Goal: Transaction & Acquisition: Book appointment/travel/reservation

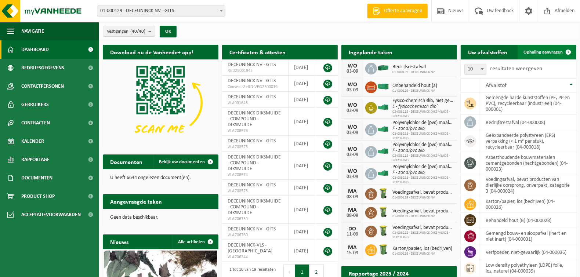
click at [551, 53] on span "Ophaling aanvragen" at bounding box center [542, 52] width 39 height 5
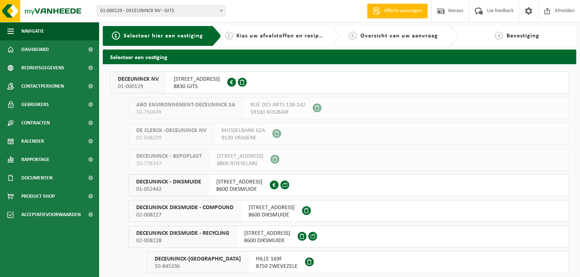
click at [142, 81] on span "DECEUNINCK NV" at bounding box center [138, 79] width 41 height 7
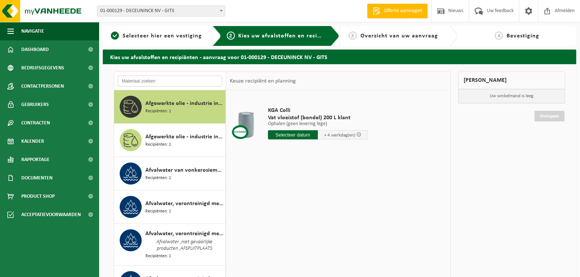
click at [156, 81] on input "text" at bounding box center [170, 81] width 104 height 11
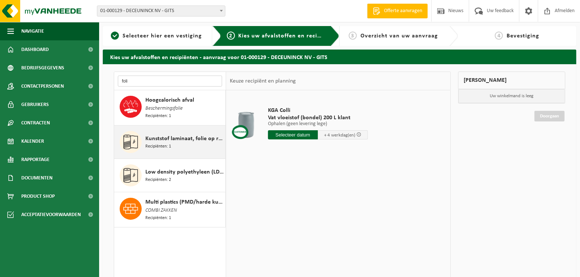
type input "foli"
click at [161, 139] on span "Kunststof laminaat, folie op rol, gekleurd" at bounding box center [184, 138] width 78 height 9
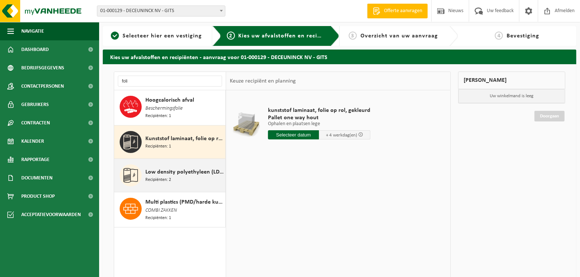
click at [163, 180] on span "Recipiënten: 2" at bounding box center [158, 179] width 26 height 7
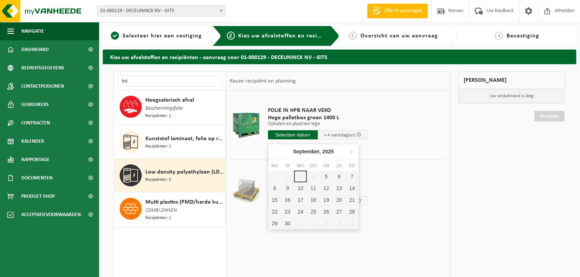
click at [286, 136] on input "text" at bounding box center [293, 134] width 50 height 9
click at [278, 187] on div "8" at bounding box center [274, 188] width 13 height 12
type input "Van 2025-09-08"
type input "2025-09-08"
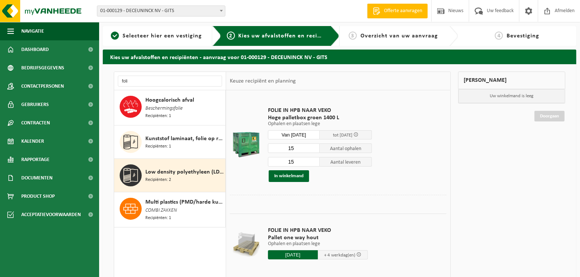
click at [302, 149] on input "15" at bounding box center [294, 148] width 52 height 10
type input "1"
type input "5"
click at [287, 175] on button "In winkelmand" at bounding box center [289, 176] width 40 height 12
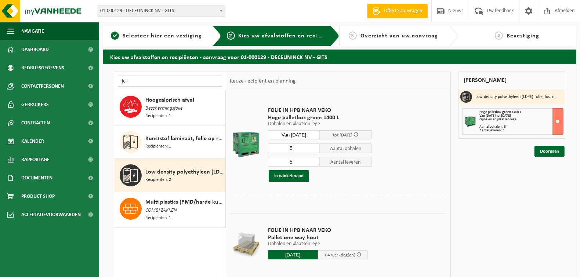
click at [154, 83] on input "foli" at bounding box center [170, 81] width 104 height 11
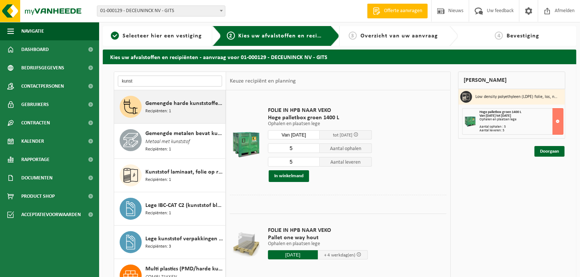
type input "kunst"
click at [174, 113] on div "Gemengde harde kunststoffen (PE, PP en PVC), recycleerbaar (industrieel) Recipi…" at bounding box center [184, 107] width 78 height 22
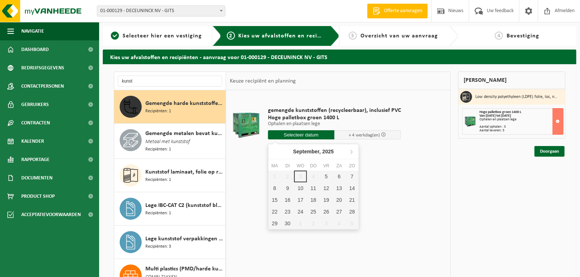
click at [310, 133] on input "text" at bounding box center [301, 134] width 66 height 9
click at [273, 186] on div "8" at bounding box center [274, 188] width 13 height 12
type input "Van 2025-09-08"
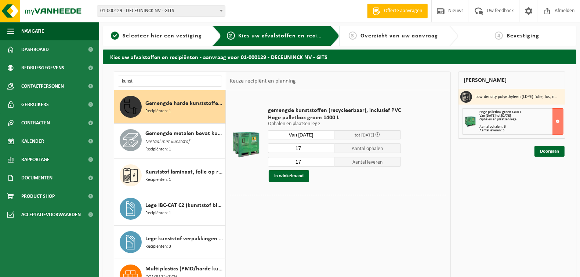
click at [306, 145] on input "17" at bounding box center [301, 148] width 66 height 10
type input "6"
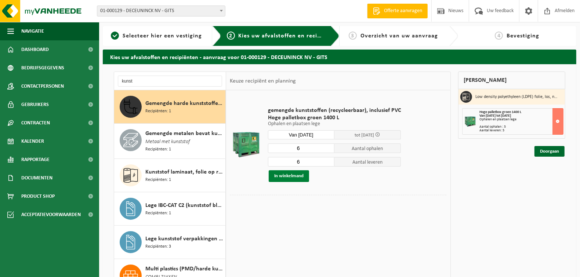
click at [292, 177] on button "In winkelmand" at bounding box center [289, 176] width 40 height 12
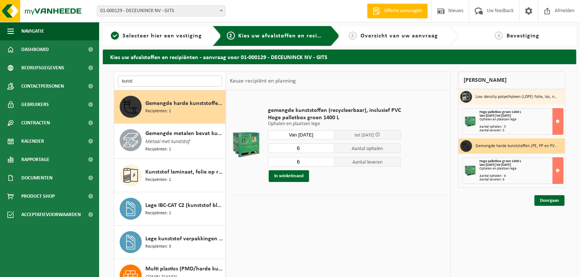
click at [148, 79] on input "kunst" at bounding box center [170, 81] width 104 height 11
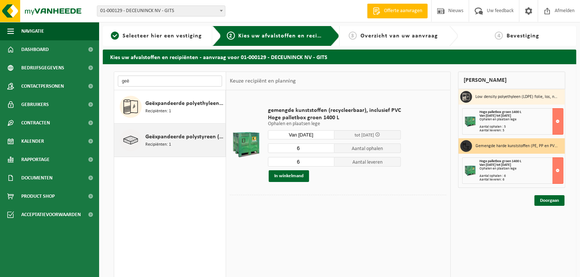
type input "geë"
click at [163, 138] on span "Geëxpandeerde polystyreen (EPS) verpakking (< 1 m² per stuk), recycleerbaar" at bounding box center [184, 136] width 78 height 9
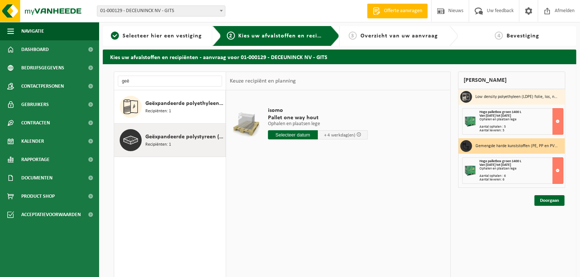
click at [286, 134] on input "text" at bounding box center [293, 134] width 50 height 9
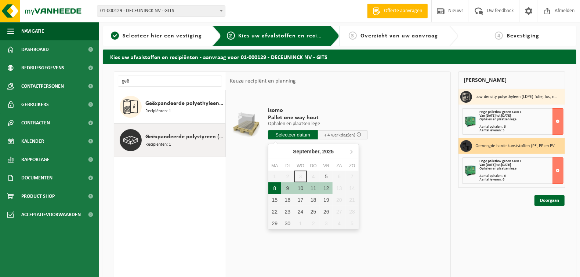
click at [279, 186] on div "8" at bounding box center [274, 188] width 13 height 12
type input "Van 2025-09-08"
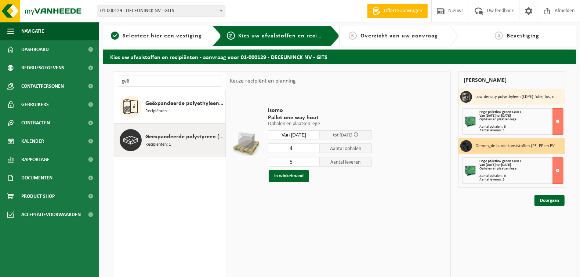
type input "4"
click at [313, 150] on input "4" at bounding box center [294, 148] width 52 height 10
click at [297, 162] on input "5" at bounding box center [294, 162] width 52 height 10
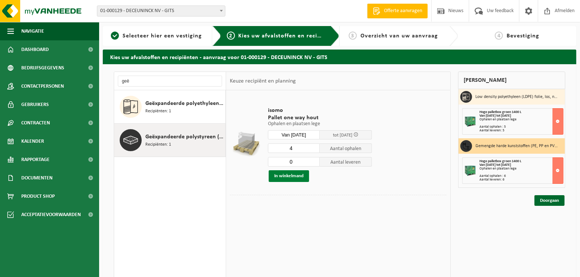
type input "0"
click at [283, 178] on button "In winkelmand" at bounding box center [289, 176] width 40 height 12
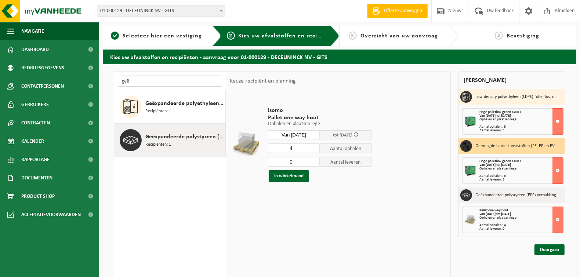
click at [154, 81] on input "geë" at bounding box center [170, 81] width 104 height 11
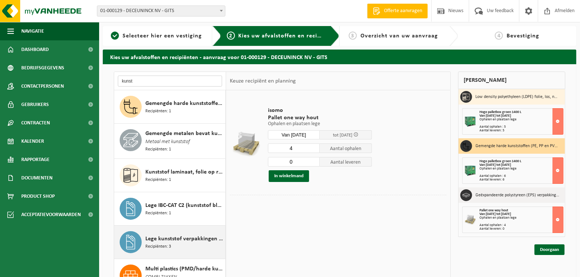
type input "kunst"
click at [167, 236] on span "Lege kunststof verpakkingen van gevaarlijke stoffen" at bounding box center [184, 238] width 78 height 9
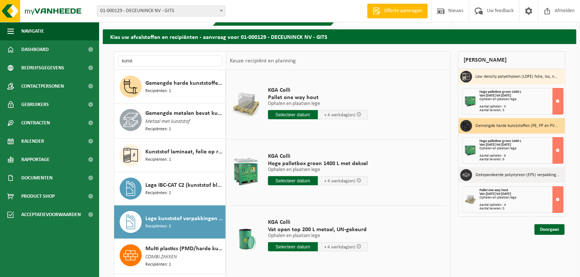
scroll to position [37, 0]
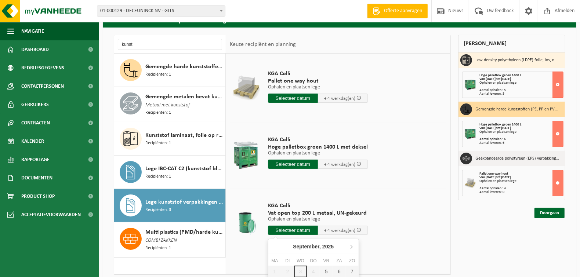
click at [288, 231] on input "text" at bounding box center [293, 230] width 50 height 9
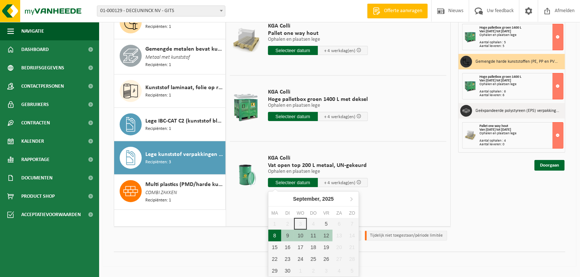
click at [274, 237] on div "8" at bounding box center [274, 236] width 13 height 12
type input "Van 2025-09-08"
type input "2025-09-08"
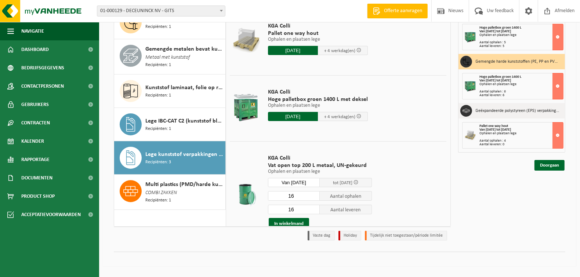
scroll to position [81, 0]
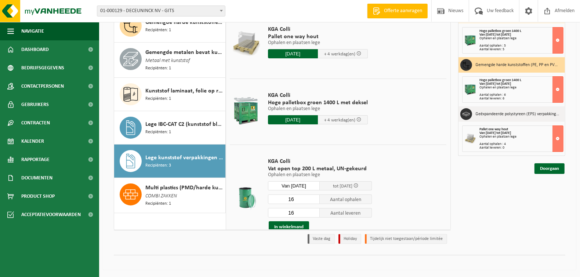
click at [297, 200] on input "16" at bounding box center [294, 199] width 52 height 10
type input "1"
click at [294, 211] on input "16" at bounding box center [294, 213] width 52 height 10
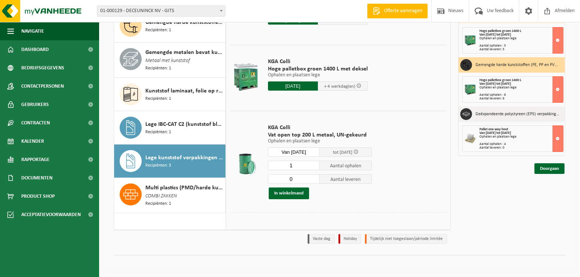
scroll to position [39, 0]
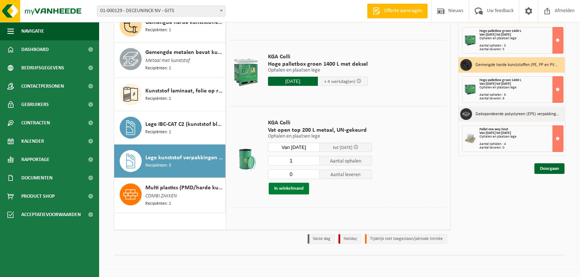
type input "0"
click at [288, 189] on button "In winkelmand" at bounding box center [289, 189] width 40 height 12
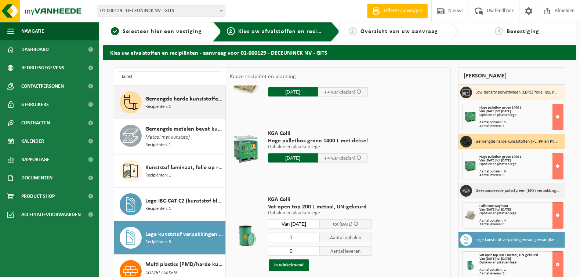
scroll to position [0, 0]
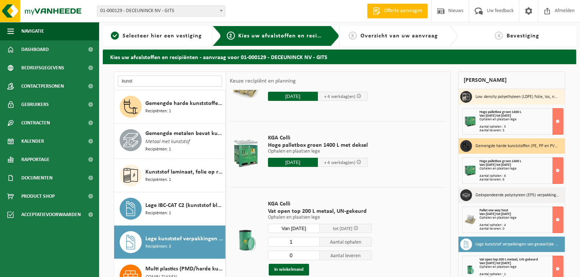
click at [158, 83] on input "kunst" at bounding box center [170, 81] width 104 height 11
click at [158, 82] on input "kunst" at bounding box center [170, 81] width 104 height 11
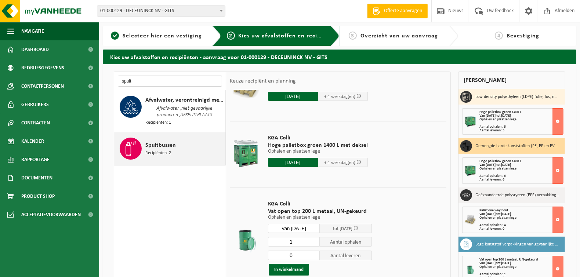
type input "spuit"
click at [164, 154] on span "Recipiënten: 2" at bounding box center [158, 153] width 26 height 7
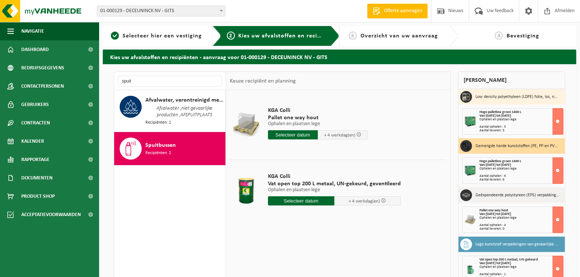
click at [292, 201] on input "text" at bounding box center [301, 200] width 66 height 9
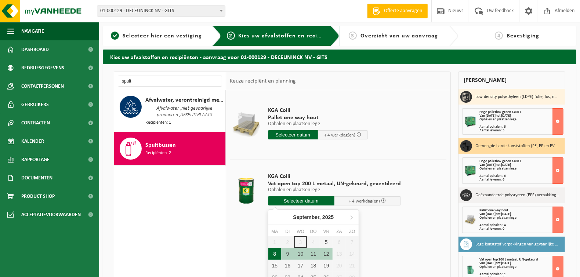
click at [272, 250] on div "8" at bounding box center [274, 254] width 13 height 12
type input "Van 2025-09-08"
type input "2025-09-08"
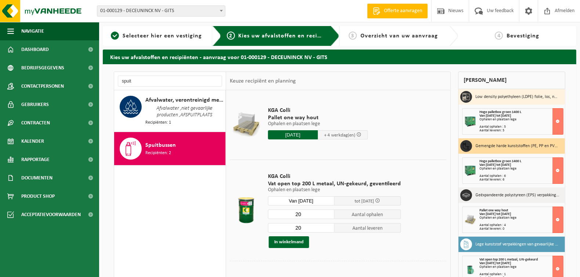
click at [306, 213] on input "20" at bounding box center [301, 214] width 66 height 10
type input "3"
type input "0"
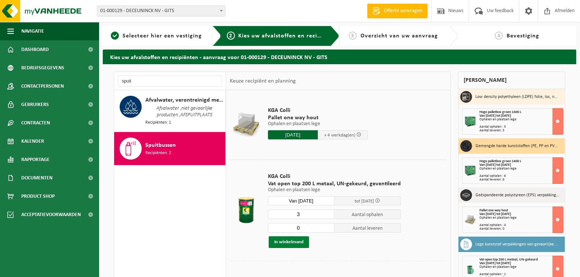
click at [291, 244] on button "In winkelmand" at bounding box center [289, 242] width 40 height 12
click at [168, 81] on input "spuit" at bounding box center [170, 81] width 104 height 11
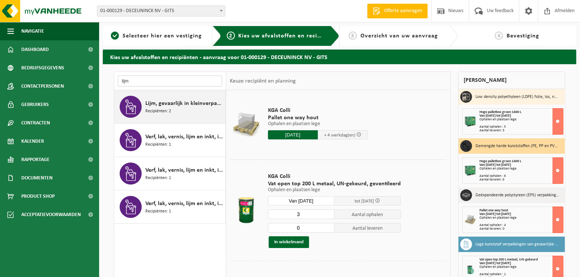
type input "lijm"
click at [171, 111] on div "Lijm, gevaarlijk in kleinverpakking Recipiënten: 2" at bounding box center [184, 107] width 78 height 22
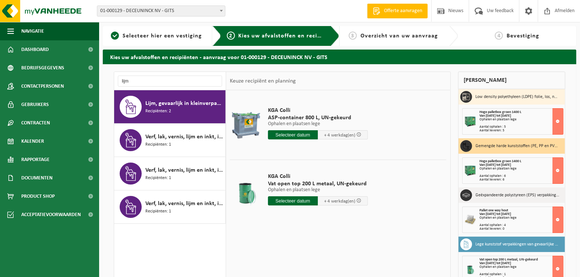
click at [291, 136] on input "text" at bounding box center [293, 134] width 50 height 9
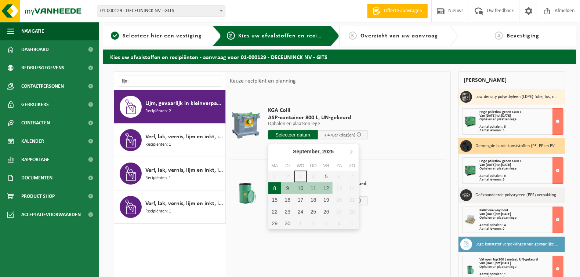
click at [277, 187] on div "8" at bounding box center [274, 188] width 13 height 12
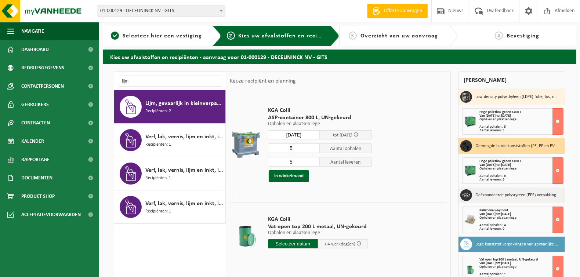
type input "Van 2025-09-08"
type input "2025-09-08"
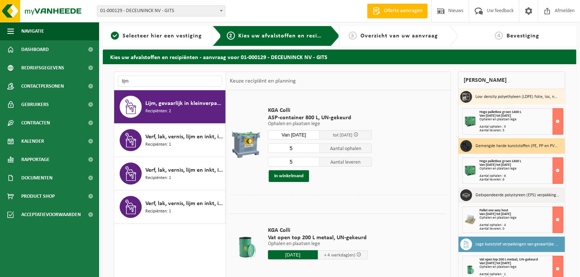
click at [296, 149] on input "5" at bounding box center [294, 148] width 52 height 10
type input "2"
click at [296, 161] on input "5" at bounding box center [294, 162] width 52 height 10
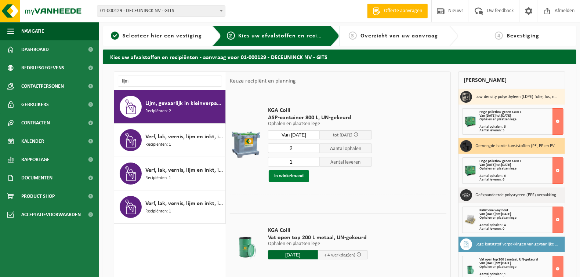
type input "1"
click at [294, 175] on button "In winkelmand" at bounding box center [289, 176] width 40 height 12
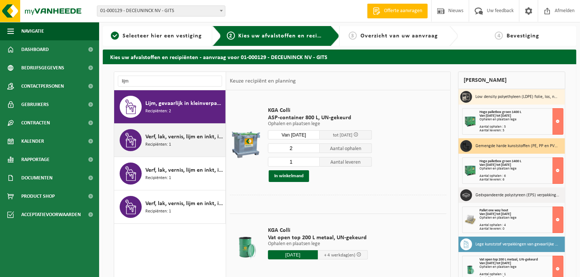
click at [160, 142] on span "Recipiënten: 1" at bounding box center [158, 144] width 26 height 7
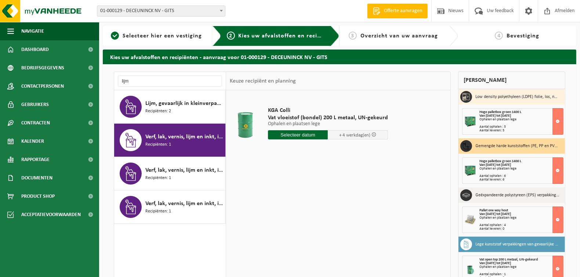
click at [298, 135] on input "text" at bounding box center [298, 134] width 60 height 9
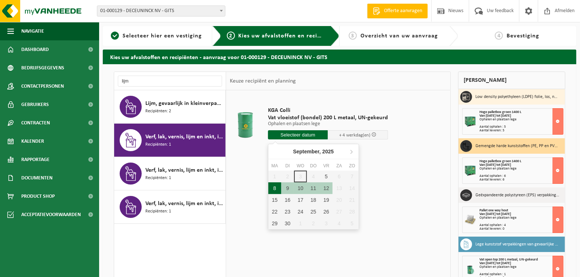
click at [276, 186] on div "8" at bounding box center [274, 188] width 13 height 12
type input "Van 2025-09-08"
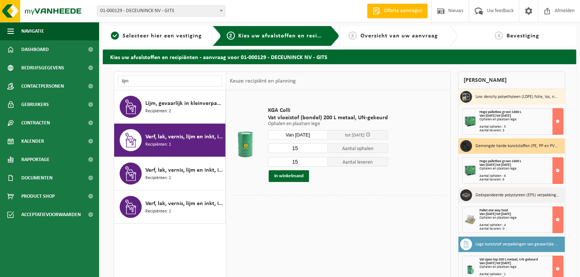
click at [294, 146] on input "15" at bounding box center [298, 148] width 60 height 10
type input "1"
click at [297, 163] on input "15" at bounding box center [298, 162] width 60 height 10
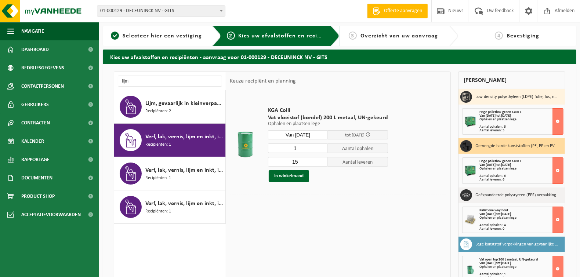
click at [297, 163] on input "15" at bounding box center [298, 162] width 60 height 10
type input "0"
click at [293, 178] on button "In winkelmand" at bounding box center [289, 176] width 40 height 12
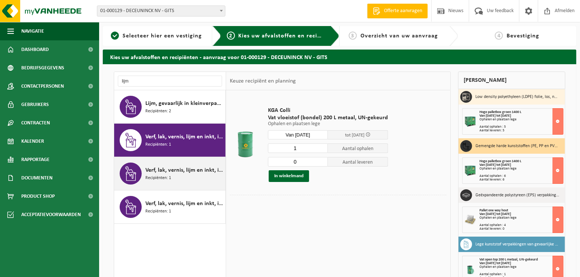
click at [189, 169] on span "Verf, lak, vernis, lijm en inkt, industrieel in IBC" at bounding box center [184, 170] width 78 height 9
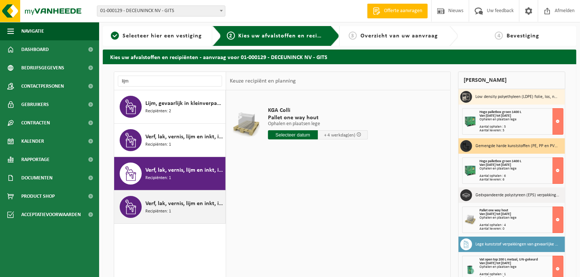
click at [171, 206] on span "Verf, lak, vernis, lijm en inkt, industrieel in kleinverpakking" at bounding box center [184, 203] width 78 height 9
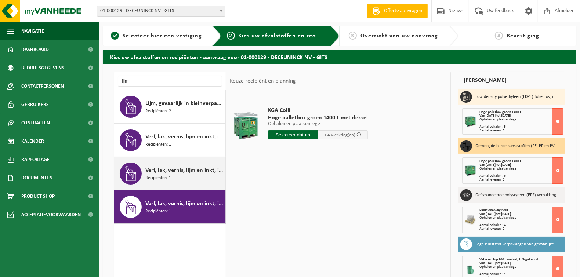
click at [174, 177] on div "Verf, lak, vernis, lijm en inkt, industrieel in IBC Recipiënten: 1" at bounding box center [184, 174] width 78 height 22
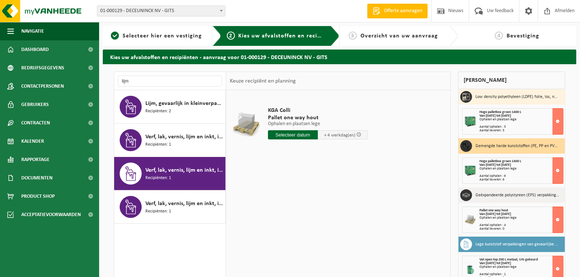
click at [280, 131] on input "text" at bounding box center [293, 134] width 50 height 9
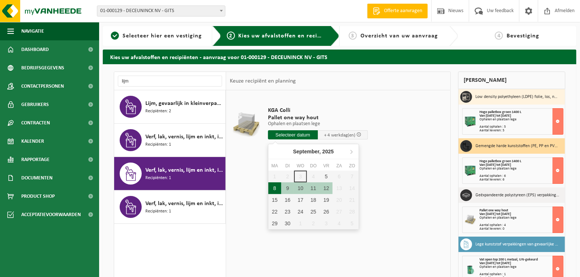
click at [276, 186] on div "8" at bounding box center [274, 188] width 13 height 12
type input "Van 2025-09-08"
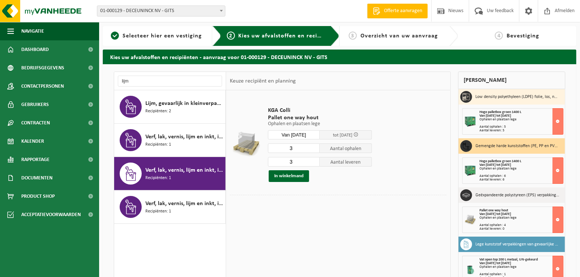
click at [297, 149] on input "3" at bounding box center [294, 148] width 52 height 10
type input "2"
click at [293, 162] on input "3" at bounding box center [294, 162] width 52 height 10
type input "0"
click at [288, 175] on button "In winkelmand" at bounding box center [289, 176] width 40 height 12
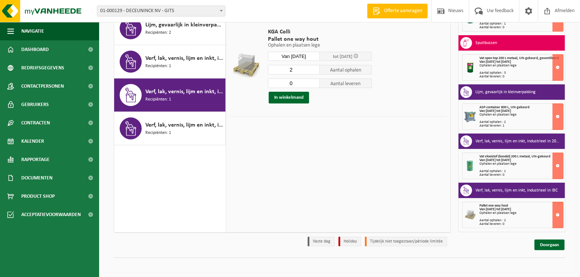
scroll to position [81, 0]
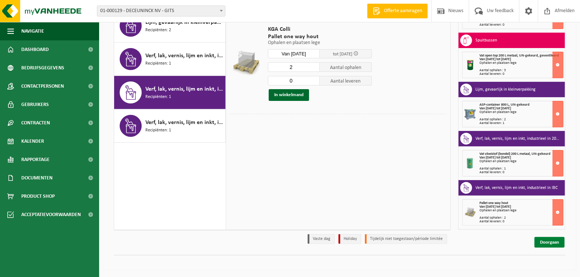
click at [547, 240] on link "Doorgaan" at bounding box center [549, 242] width 30 height 11
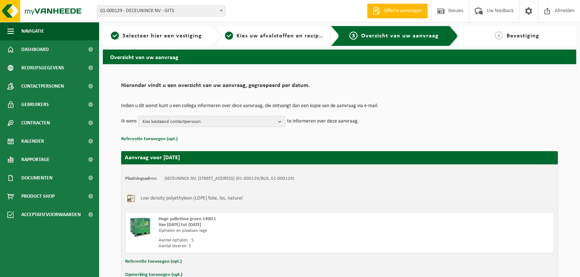
click at [279, 119] on b "button" at bounding box center [281, 121] width 7 height 10
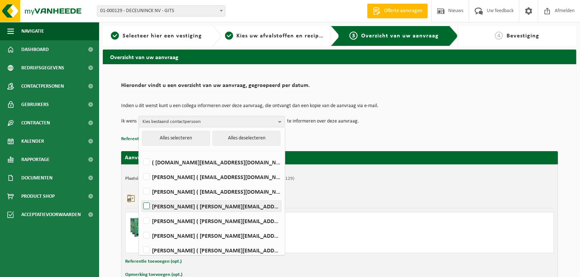
scroll to position [18, 0]
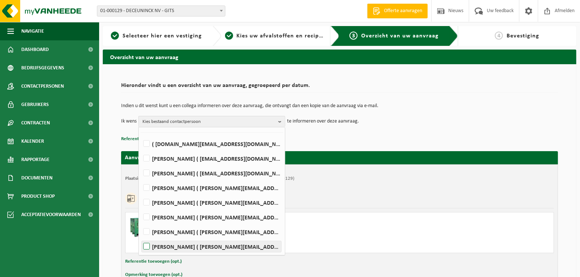
click at [149, 244] on label "PIETER VERZYCK ( pieter.verzyck@deceuninck.com )" at bounding box center [211, 246] width 139 height 11
click at [140, 237] on input "PIETER VERZYCK ( pieter.verzyck@deceuninck.com )" at bounding box center [140, 237] width 0 height 0
checkbox input "true"
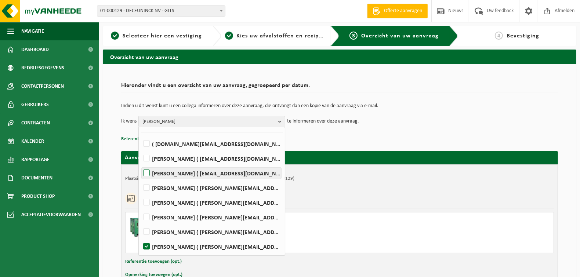
click at [148, 173] on label "LORENZO DE WISPELAERE ( lorenzo.dewispelaere@deceuninck.com )" at bounding box center [211, 173] width 139 height 11
click at [140, 164] on input "LORENZO DE WISPELAERE ( lorenzo.dewispelaere@deceuninck.com )" at bounding box center [140, 164] width 0 height 0
checkbox input "true"
click at [376, 186] on div "Plaatsingsadres: DECEUNINCK NV, 8830 GITS, BRUGGESTEENWEG 360 (01-000129/BUS, 0…" at bounding box center [339, 223] width 437 height 119
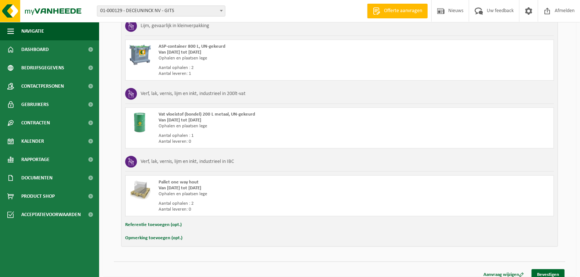
scroll to position [732, 0]
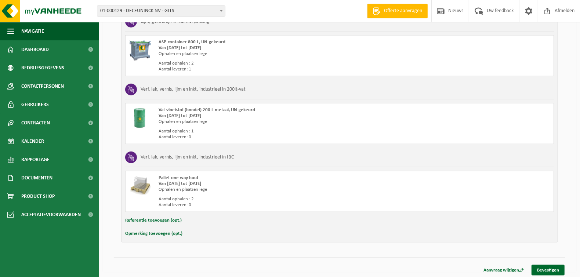
click at [154, 229] on button "Opmerking toevoegen (opt.)" at bounding box center [153, 234] width 57 height 10
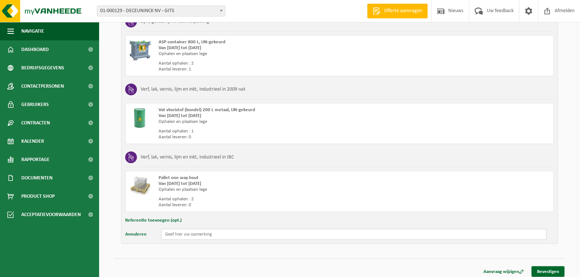
click at [180, 232] on input "text" at bounding box center [353, 234] width 385 height 11
type input "D"
type input "Dit zijn 2 vaten van 200l met lijmresten in"
click at [552, 269] on link "Bevestigen" at bounding box center [547, 271] width 33 height 11
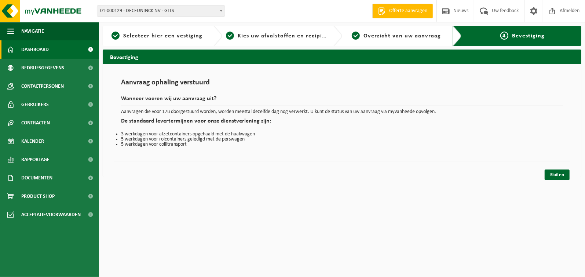
click at [37, 56] on span "Dashboard" at bounding box center [35, 49] width 28 height 18
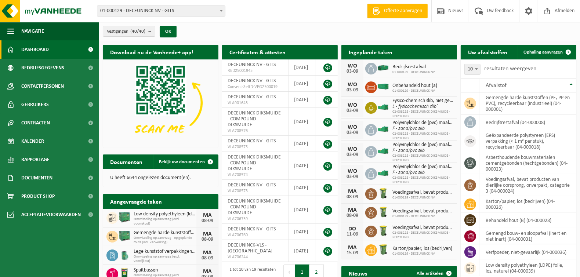
click at [421, 64] on span "Bekijk uw kalender" at bounding box center [424, 66] width 38 height 5
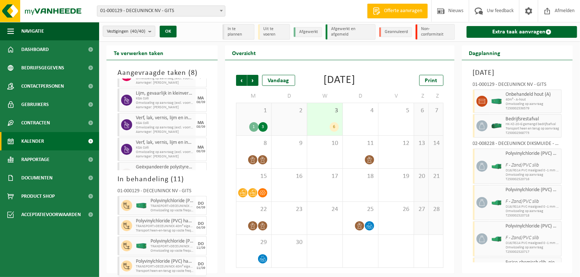
scroll to position [115, 0]
